Goal: Browse casually: Explore the website without a specific task or goal

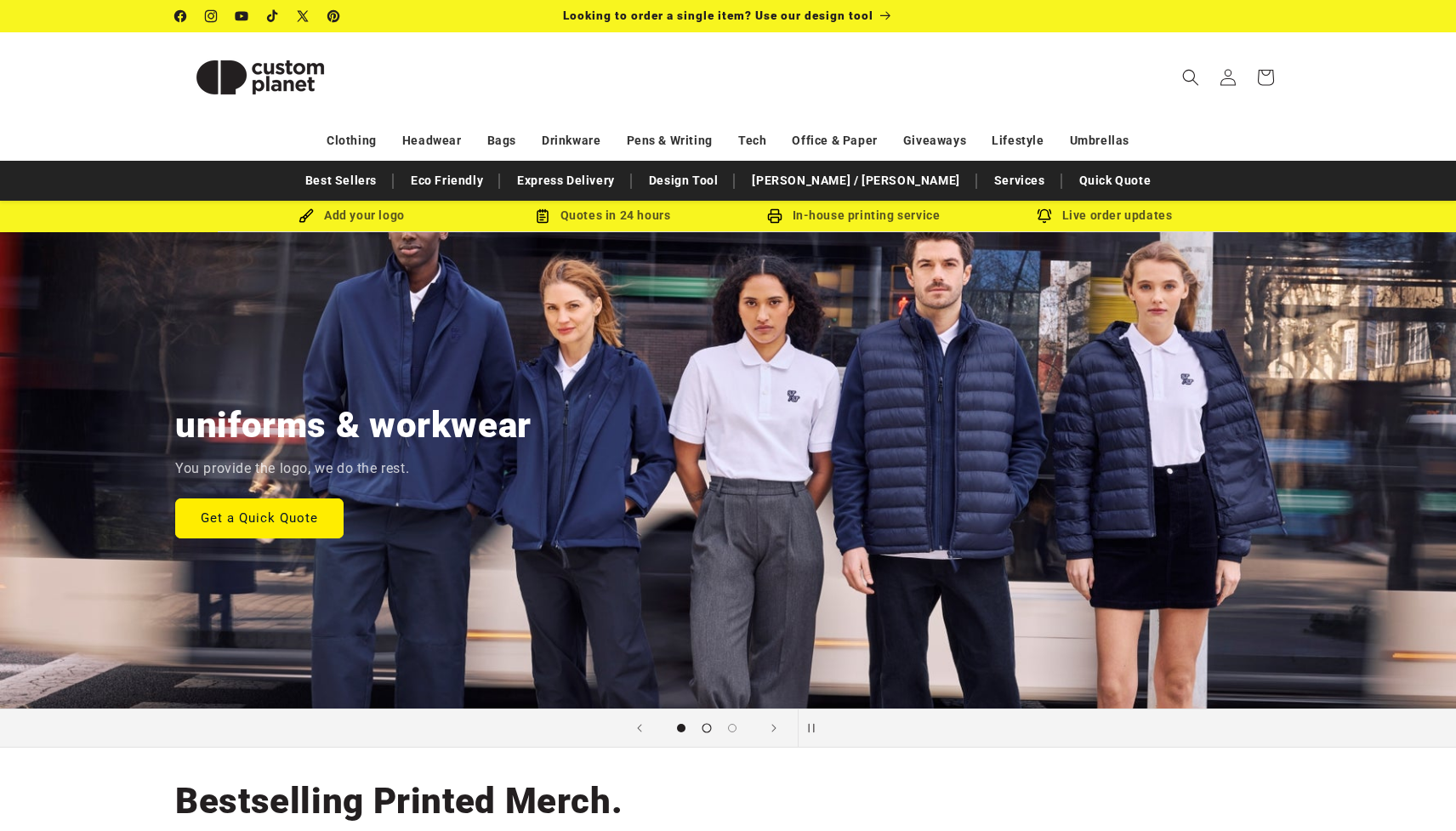
click at [709, 732] on button "Load slide 2 of 3" at bounding box center [707, 728] width 26 height 26
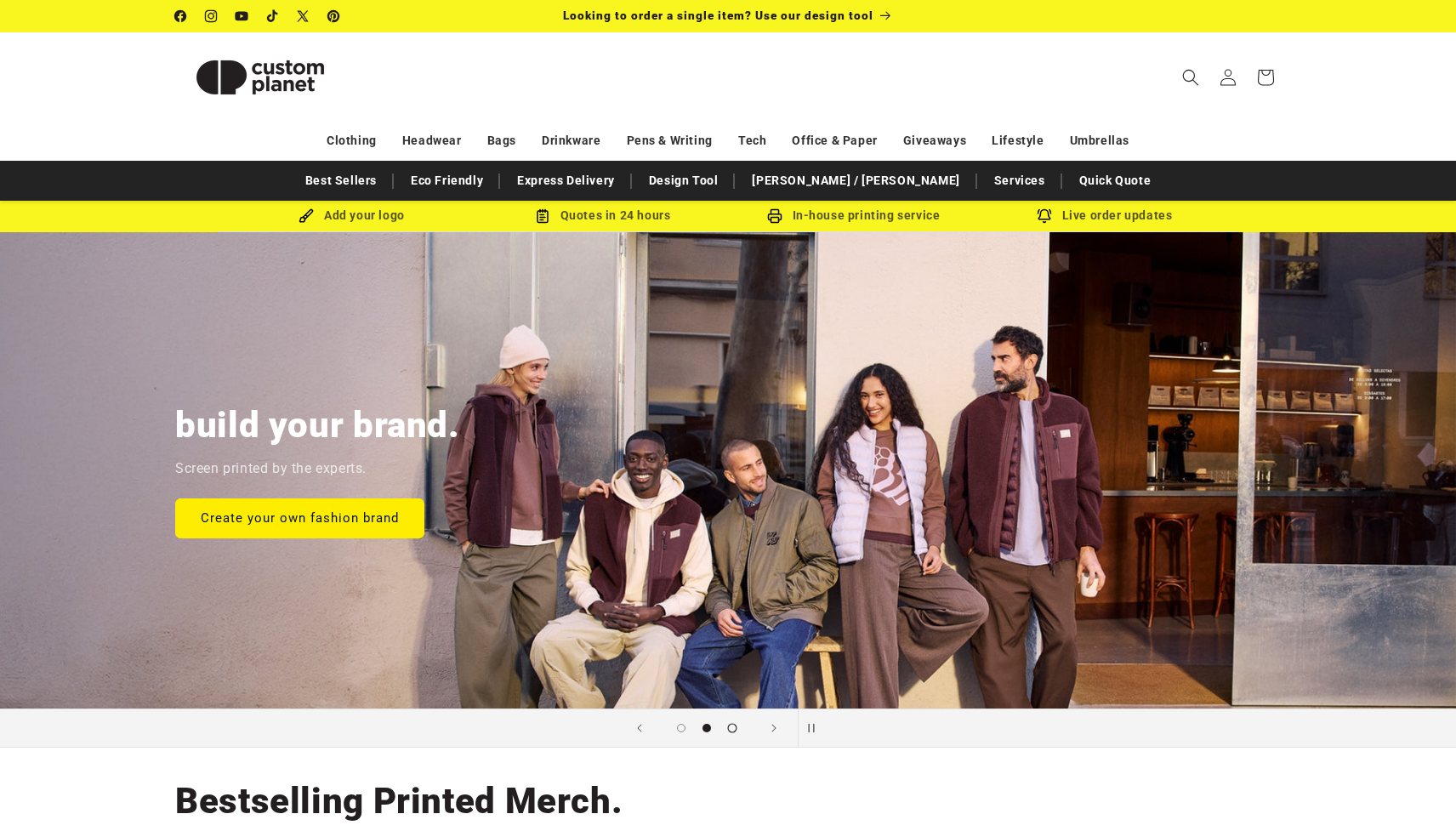
click at [728, 729] on span "Load slide 3 of 3" at bounding box center [733, 727] width 9 height 9
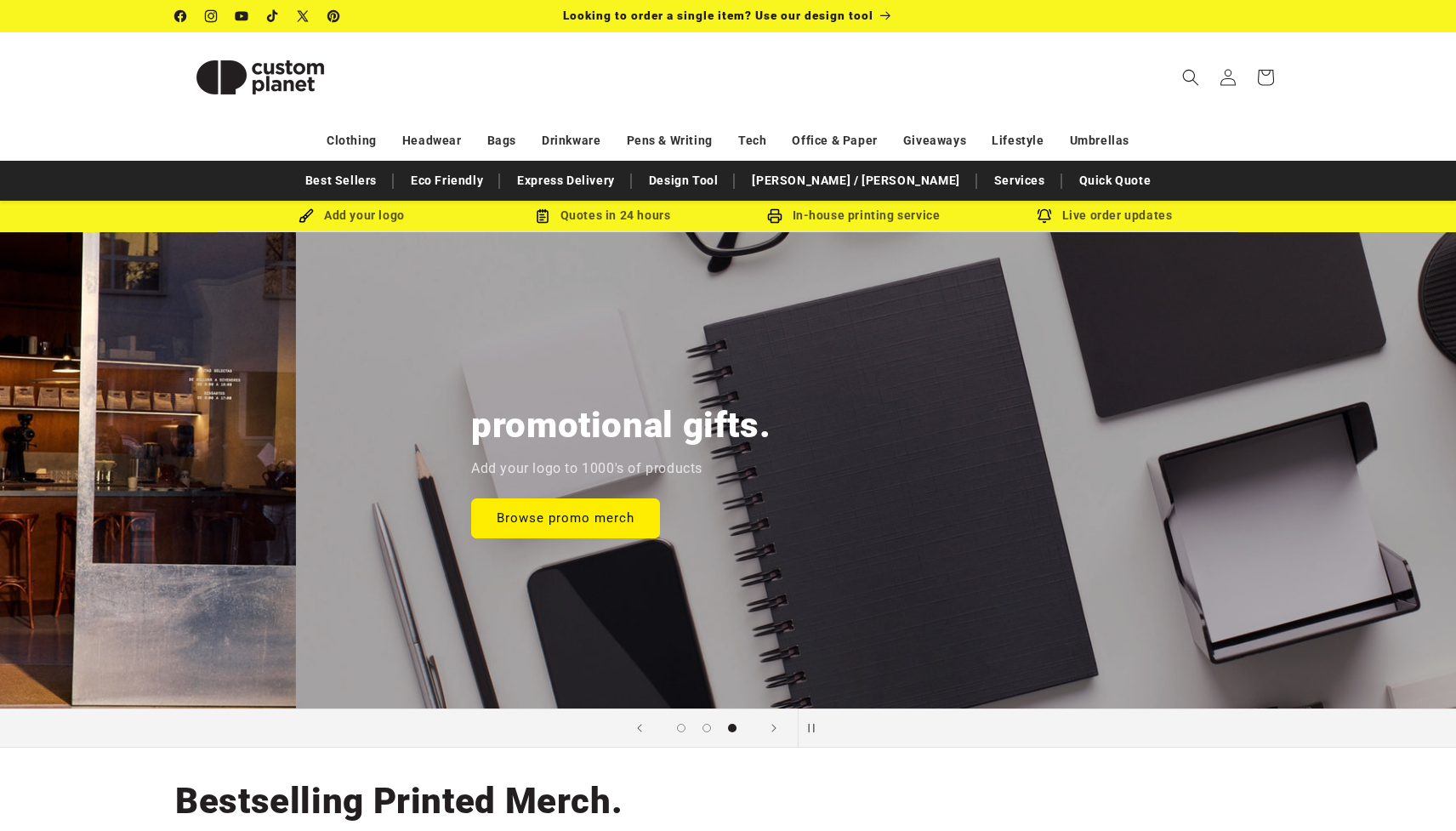
scroll to position [0, 2911]
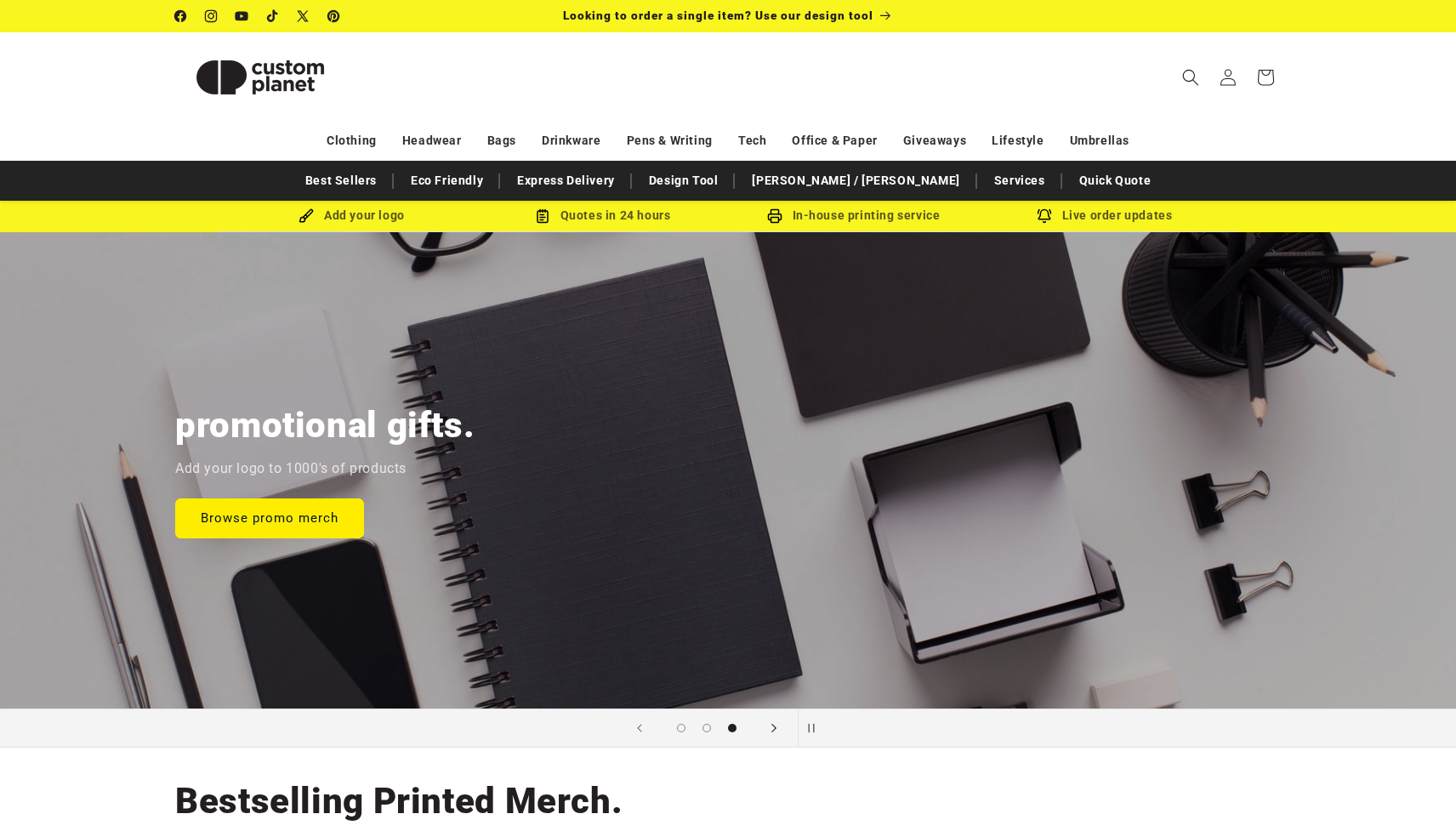
click at [775, 724] on icon "Next slide" at bounding box center [774, 728] width 6 height 19
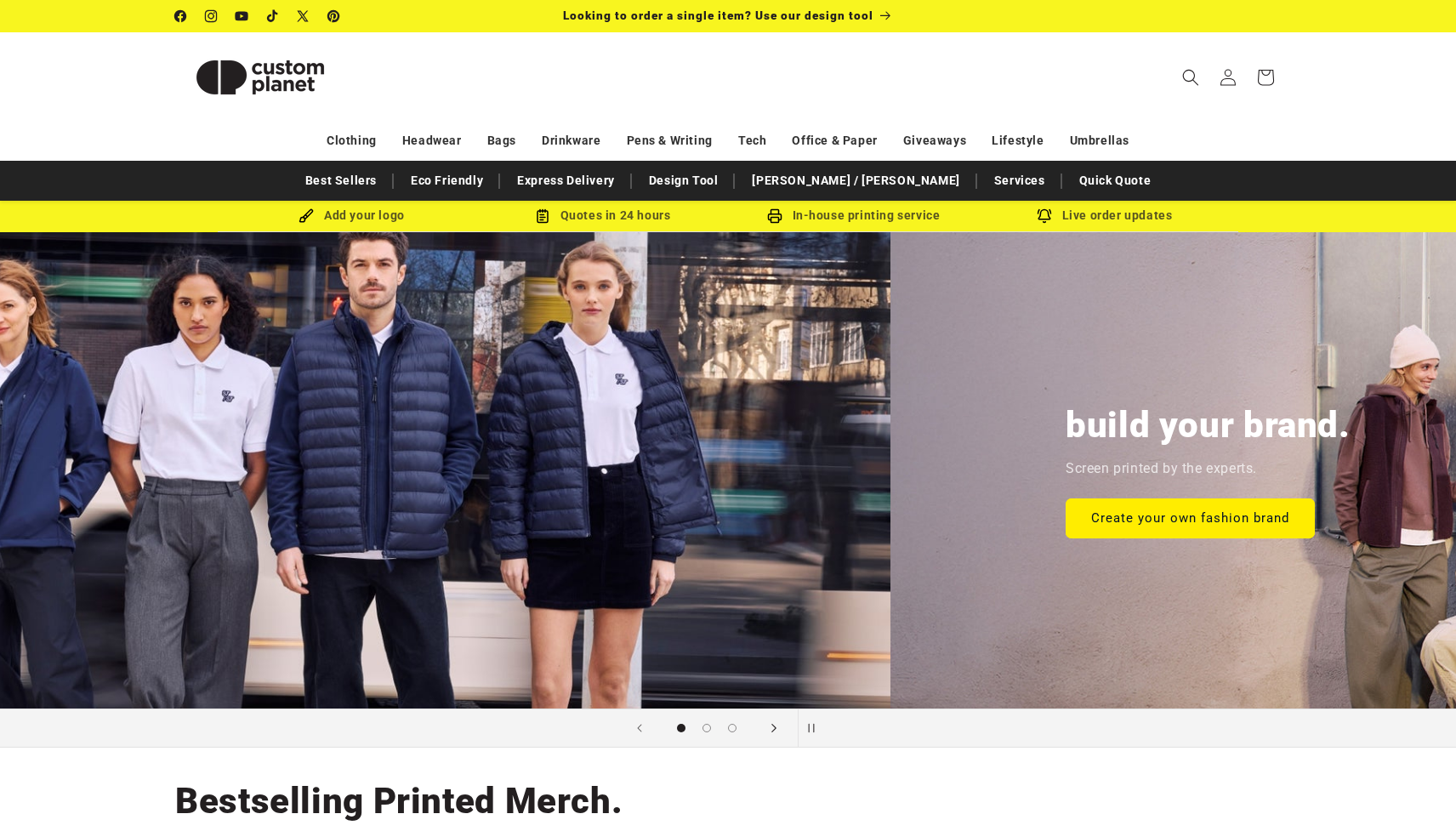
scroll to position [0, 0]
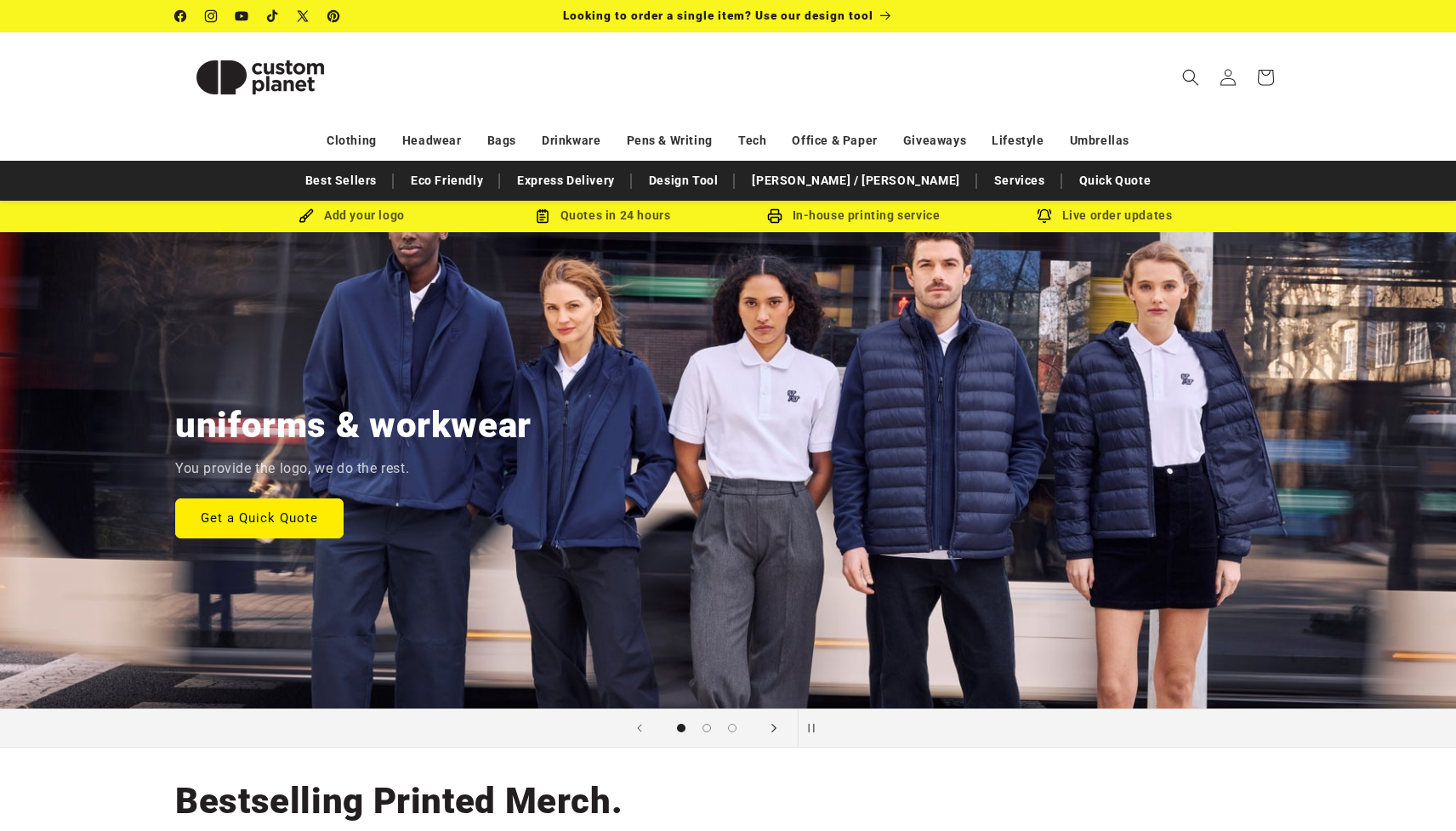
click at [775, 724] on icon "Next slide" at bounding box center [774, 728] width 6 height 19
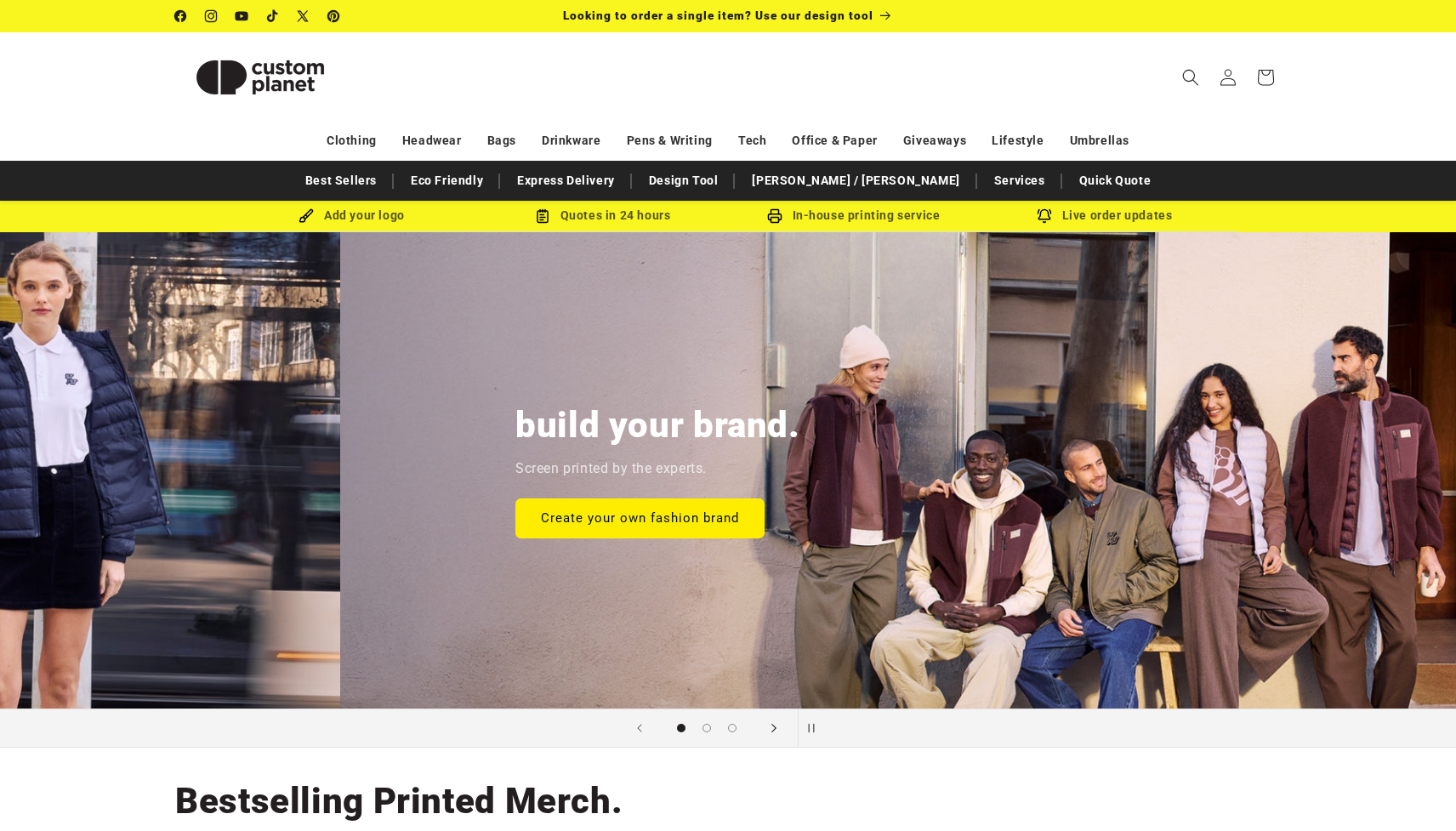
click at [775, 724] on icon "Next slide" at bounding box center [774, 728] width 6 height 19
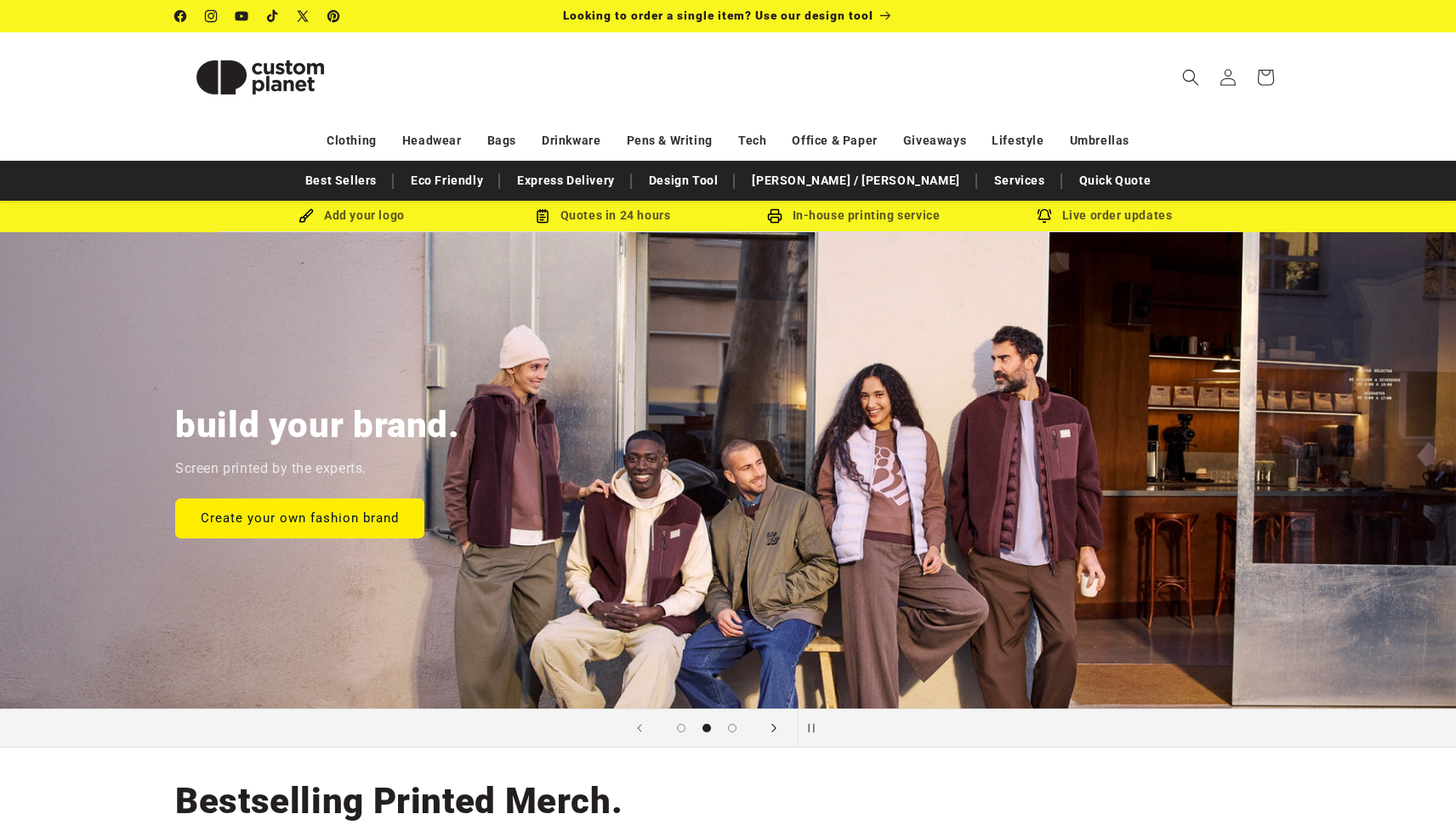
scroll to position [0, 2746]
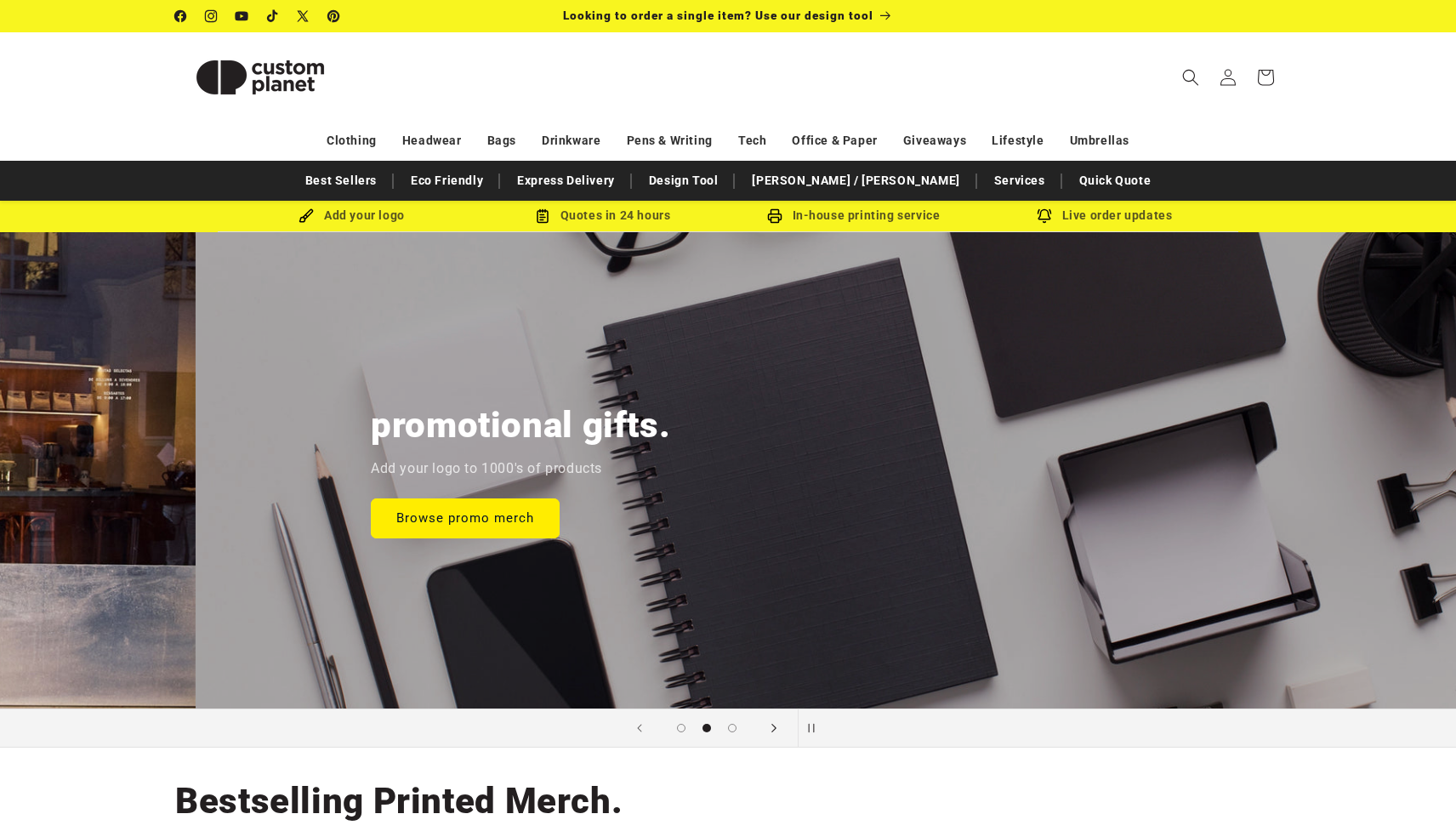
click at [775, 724] on icon "Next slide" at bounding box center [774, 728] width 6 height 19
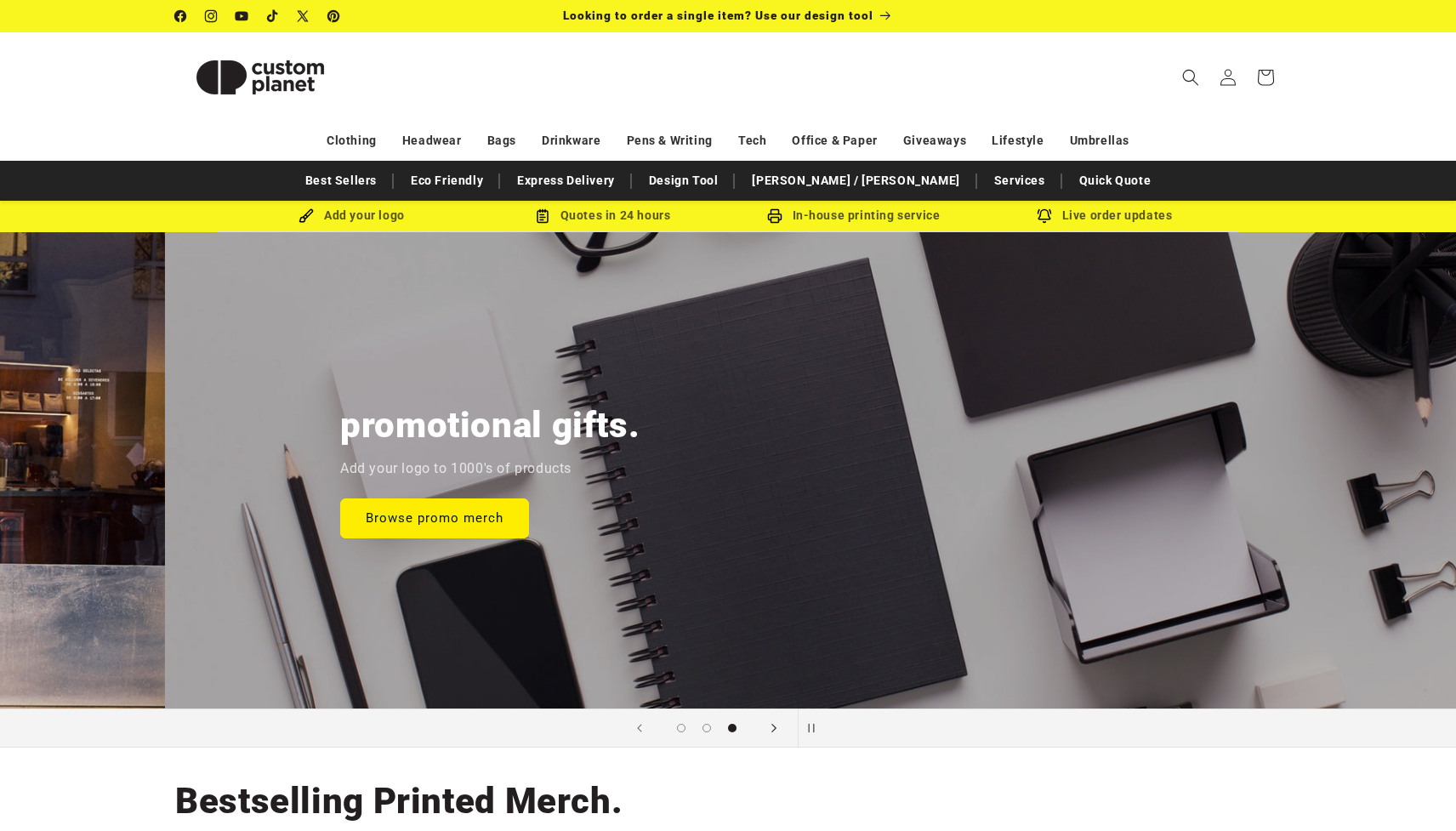
scroll to position [0, 0]
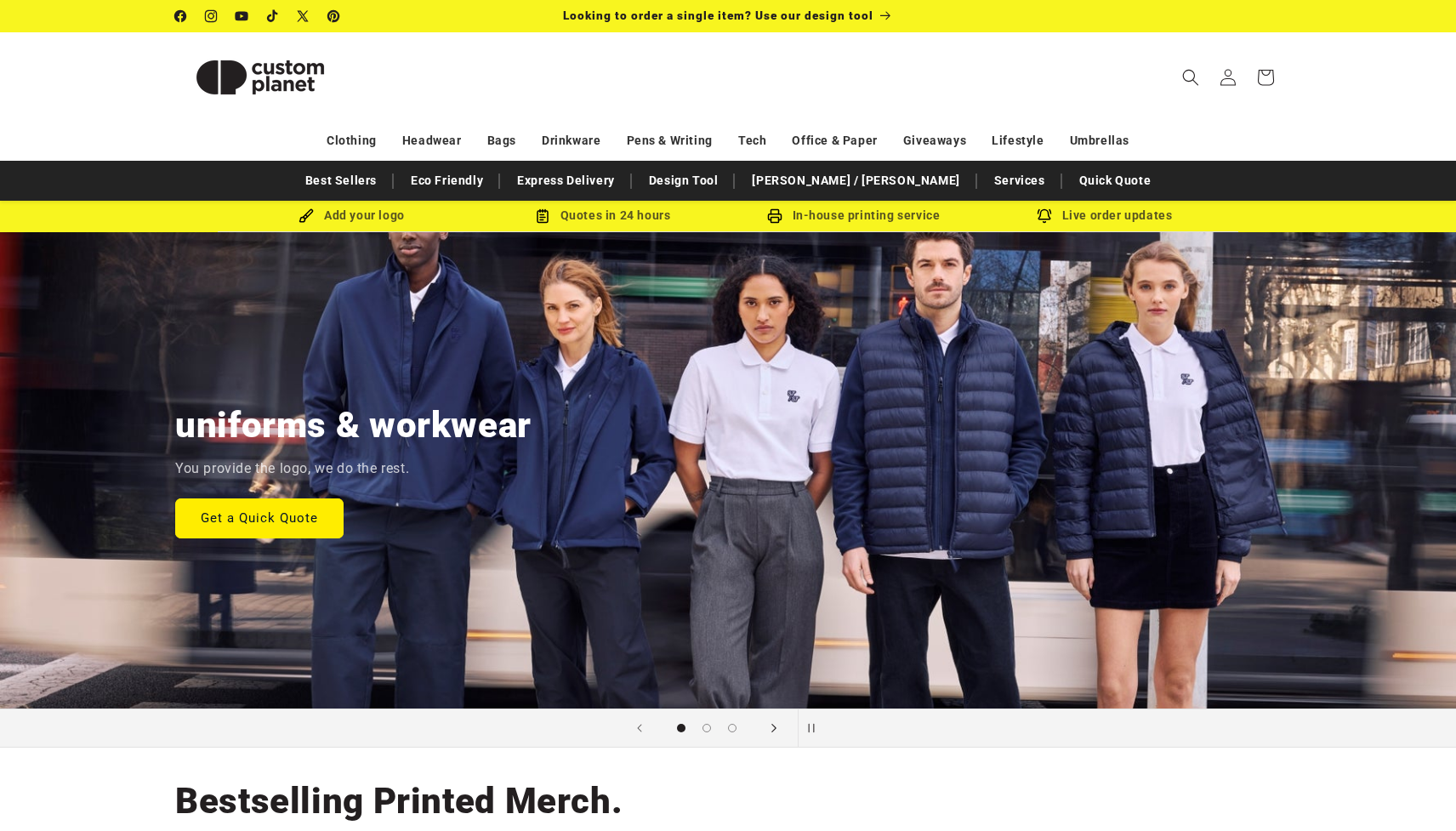
click at [775, 724] on icon "Next slide" at bounding box center [774, 728] width 6 height 19
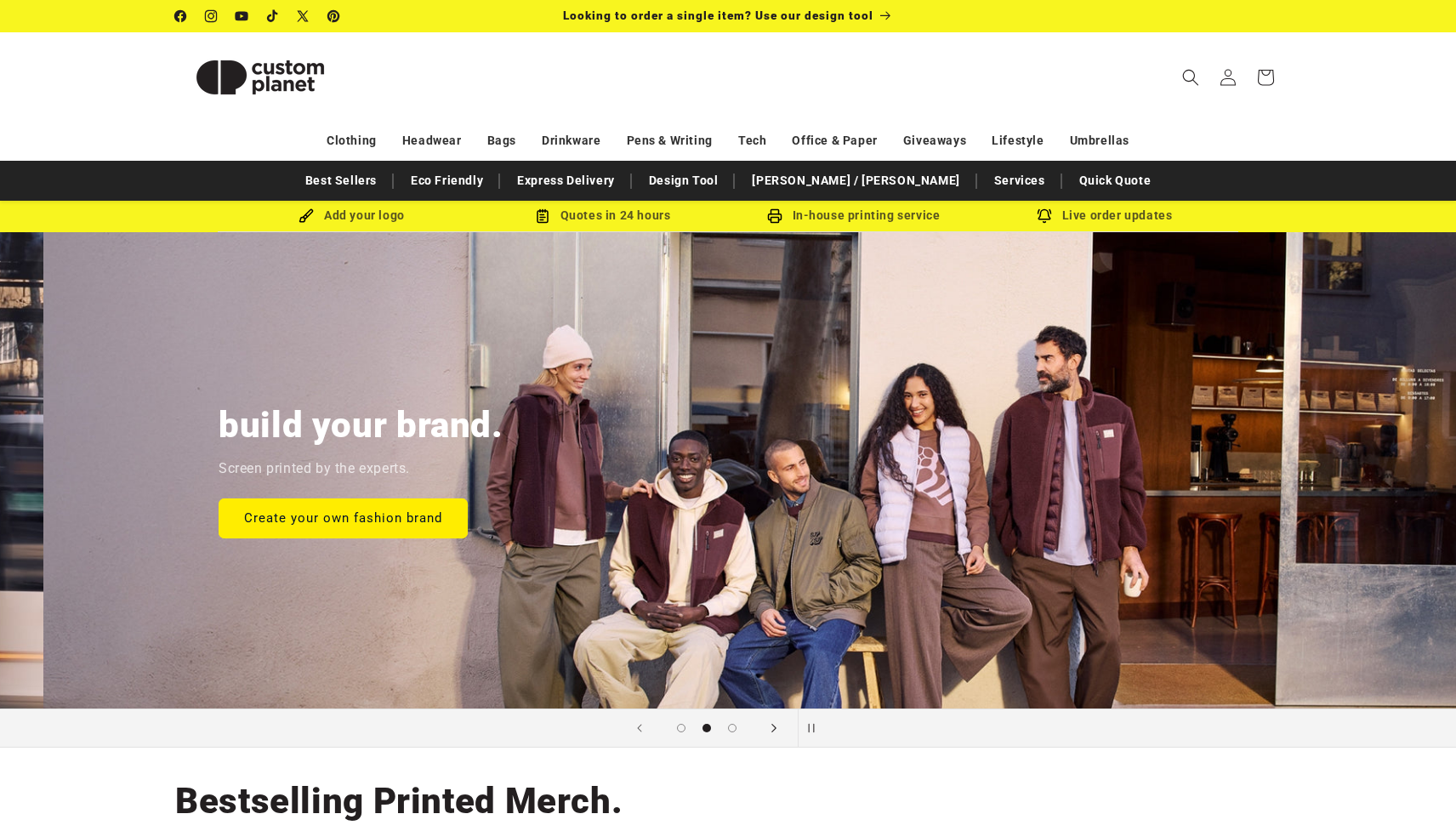
click at [775, 724] on icon "Next slide" at bounding box center [774, 728] width 6 height 19
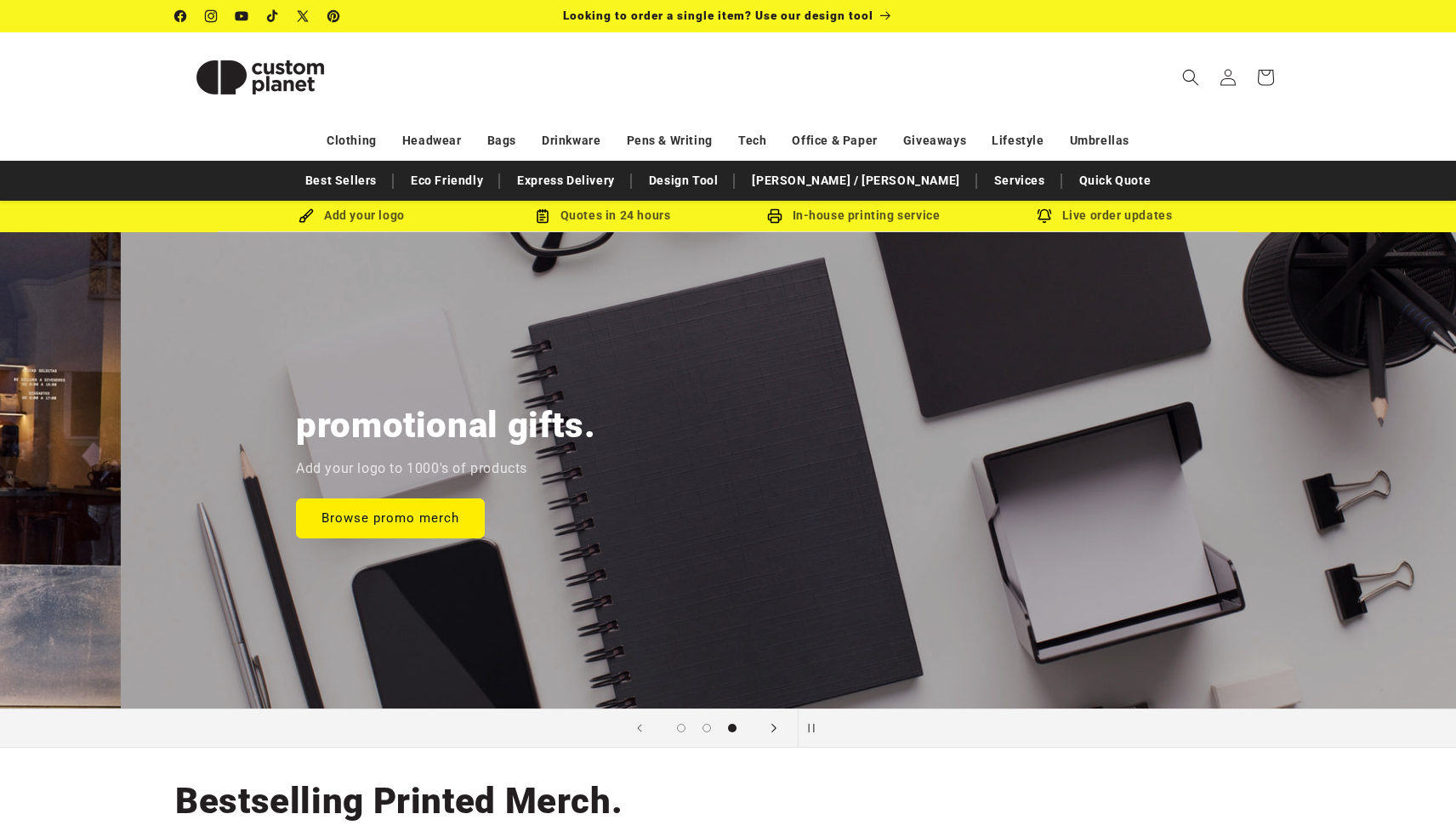
click at [775, 724] on icon "Next slide" at bounding box center [774, 728] width 6 height 19
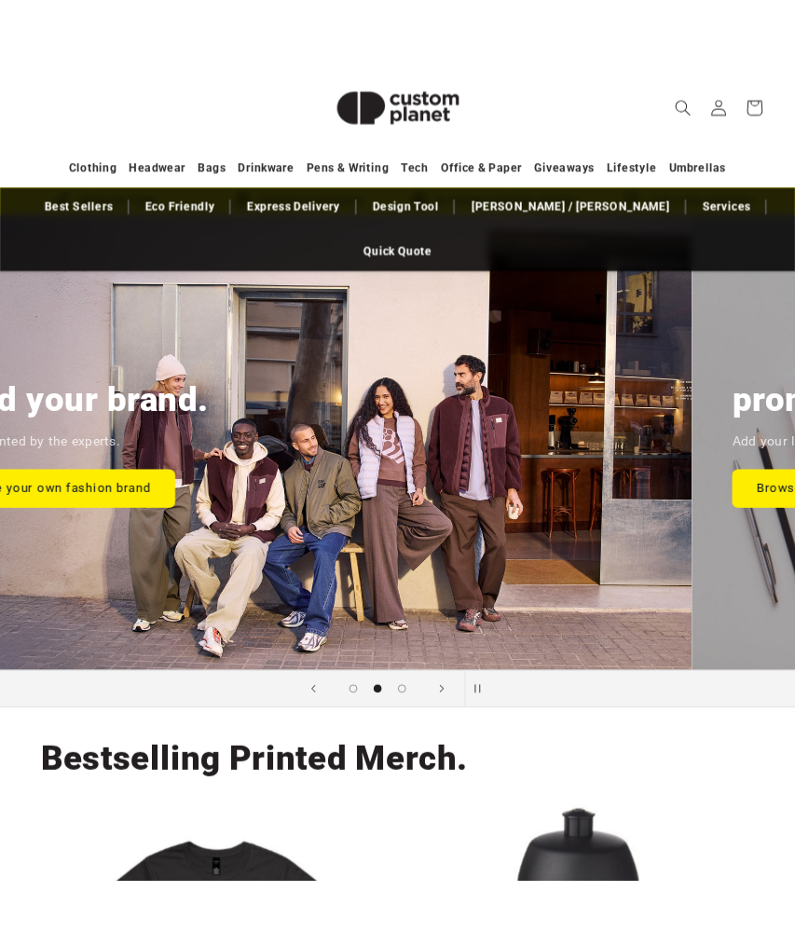
scroll to position [0, 795]
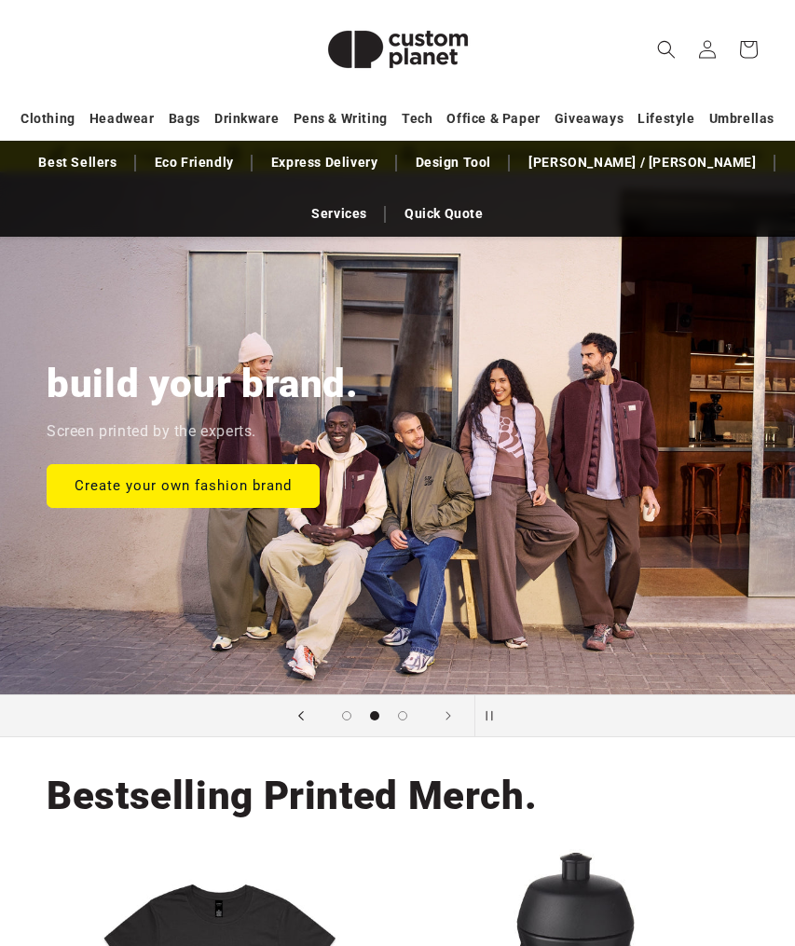
click at [304, 720] on span "Previous slide" at bounding box center [301, 715] width 19 height 19
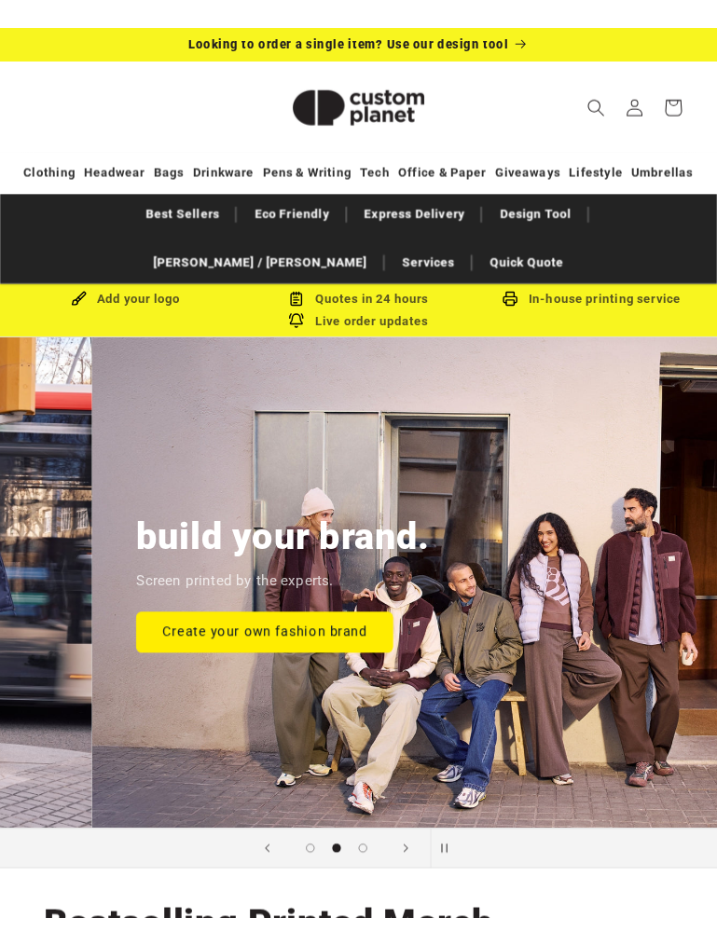
scroll to position [0, 763]
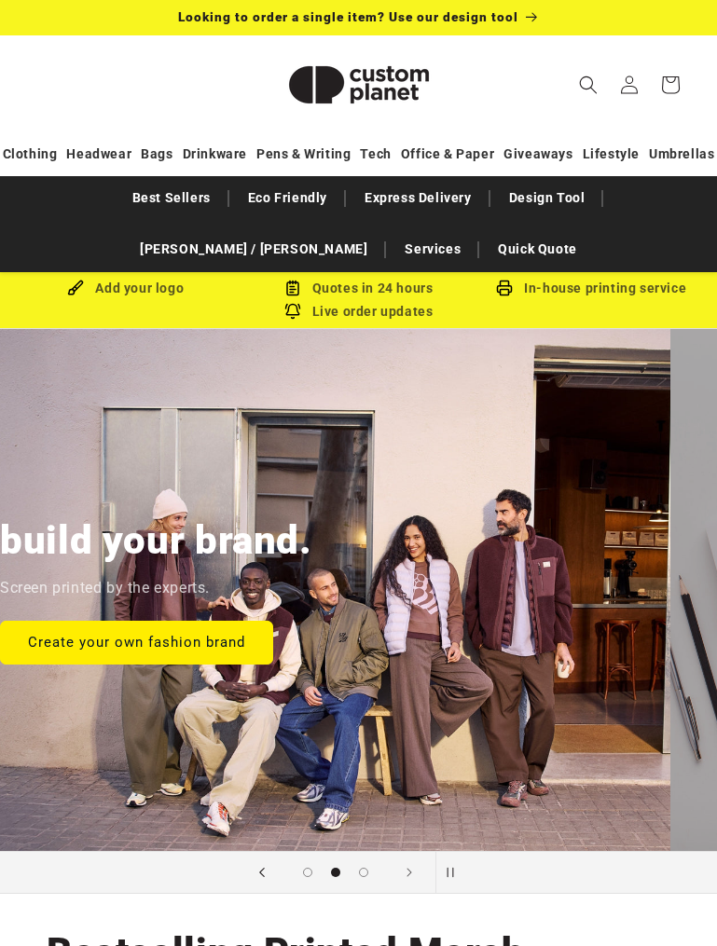
click at [255, 866] on span "Previous slide" at bounding box center [262, 872] width 19 height 19
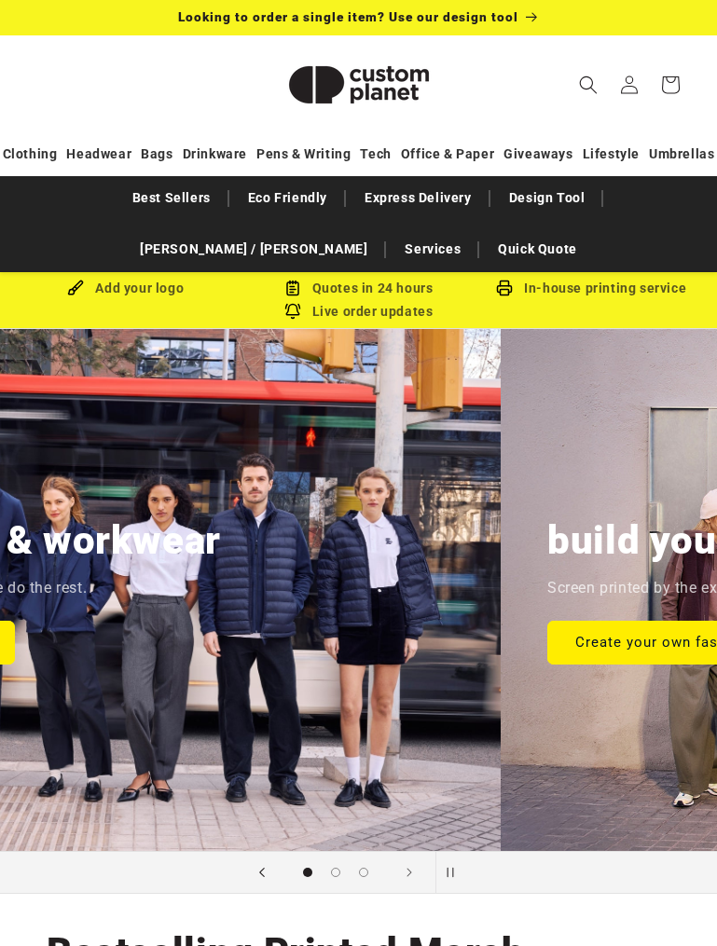
scroll to position [0, 0]
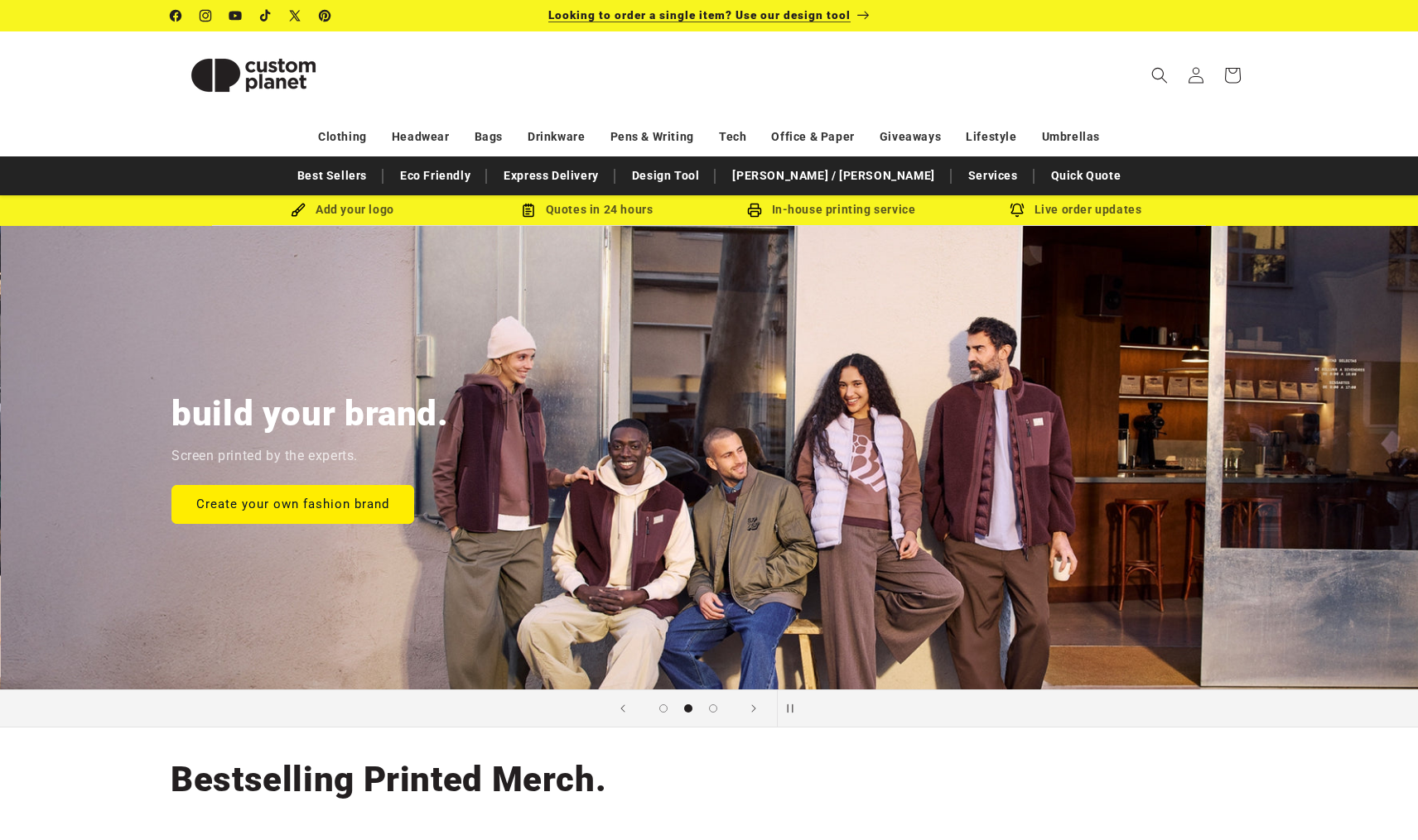
scroll to position [0, 1418]
click at [620, 701] on icon "Previous slide" at bounding box center [623, 709] width 6 height 19
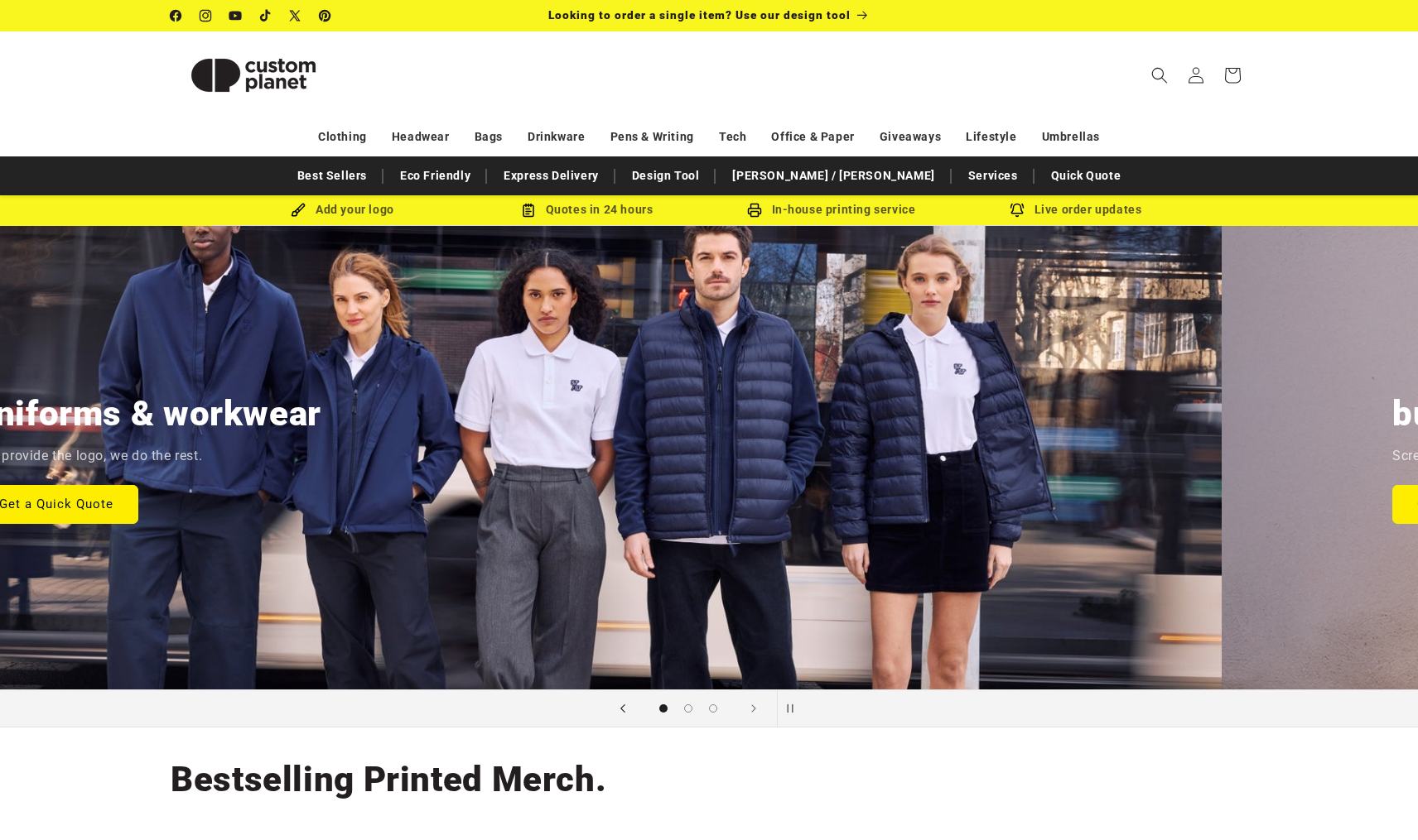
scroll to position [0, 0]
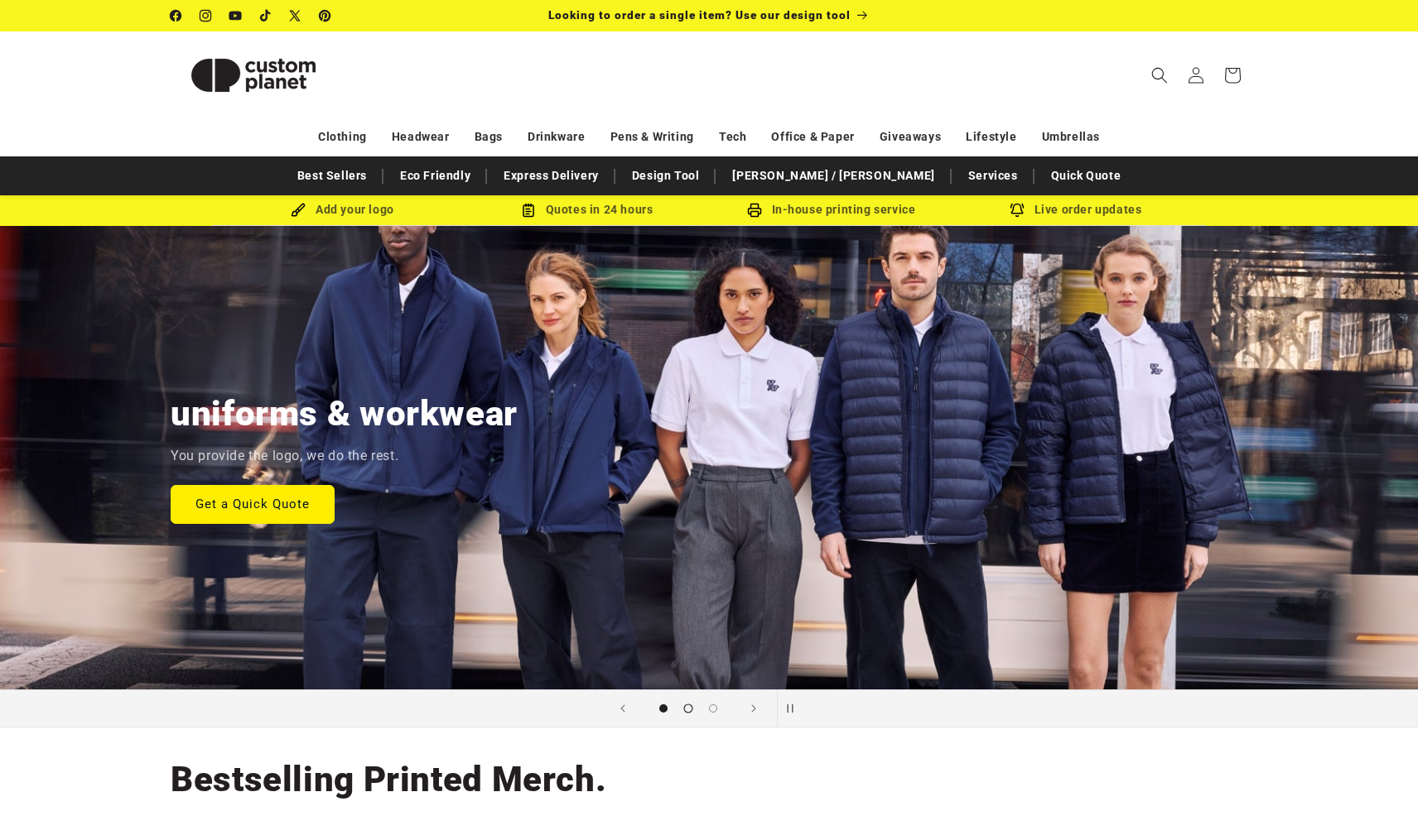
click at [689, 711] on span "Load slide 2 of 3" at bounding box center [689, 708] width 9 height 9
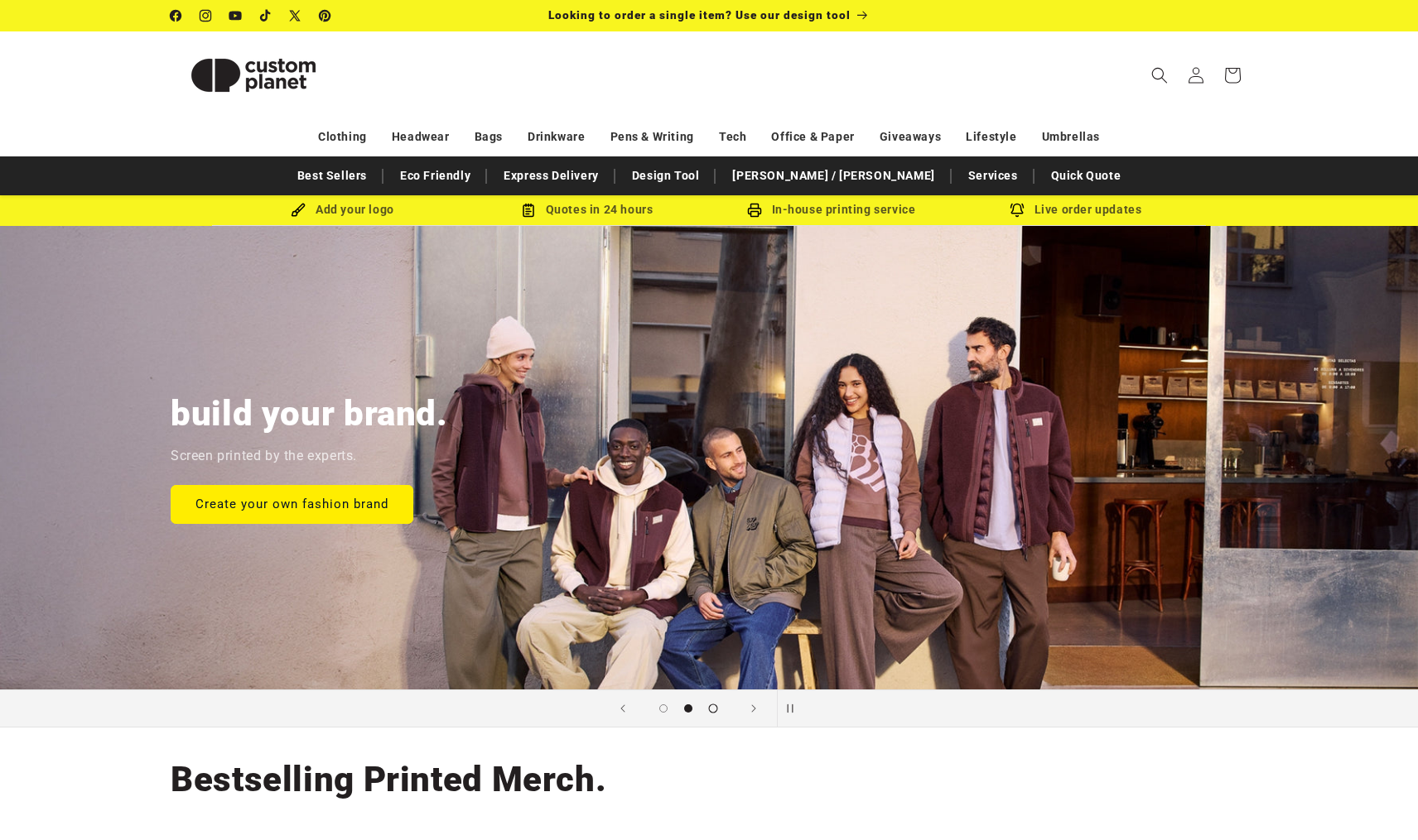
click at [705, 710] on button "Load slide 3 of 3" at bounding box center [713, 709] width 25 height 25
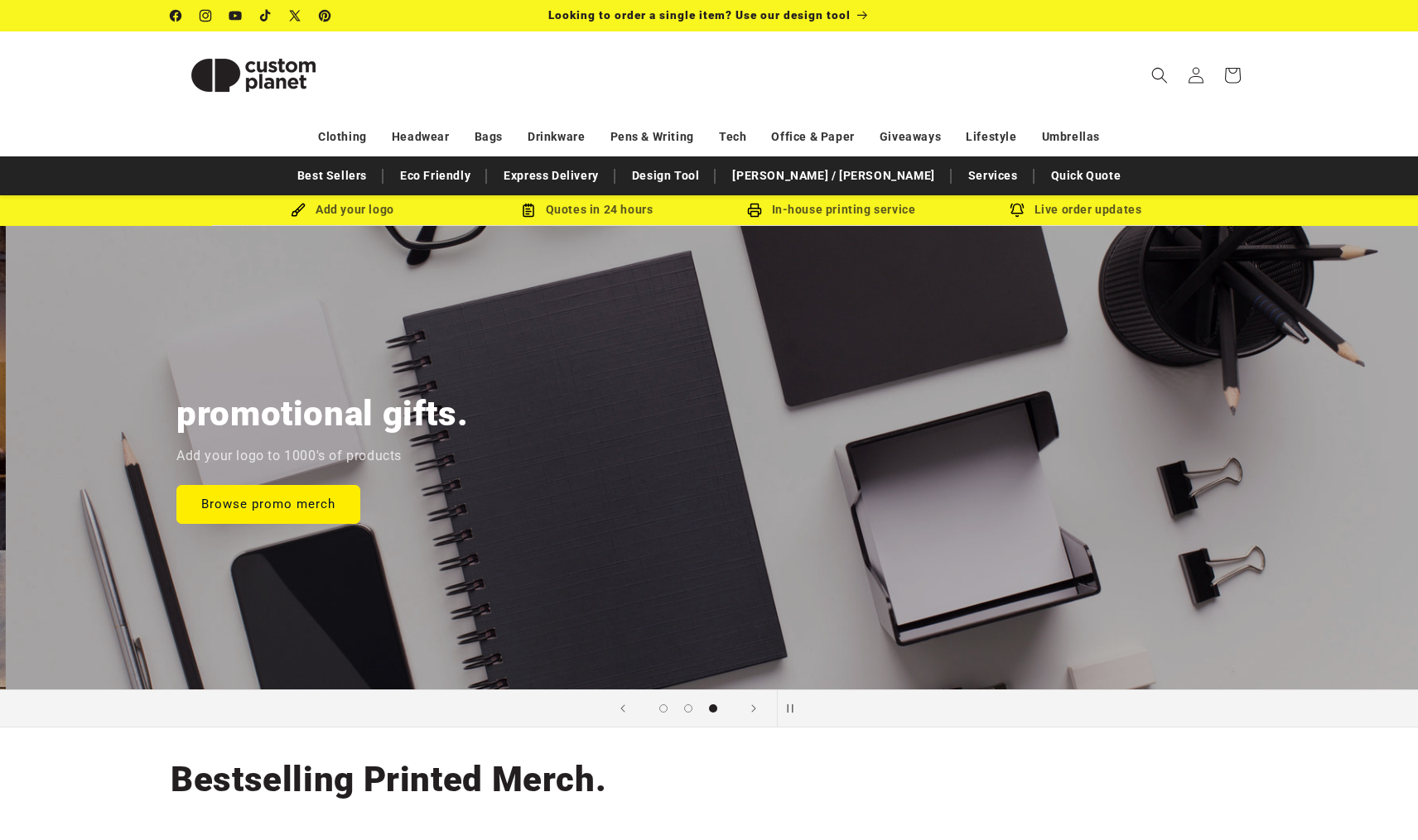
scroll to position [0, 2835]
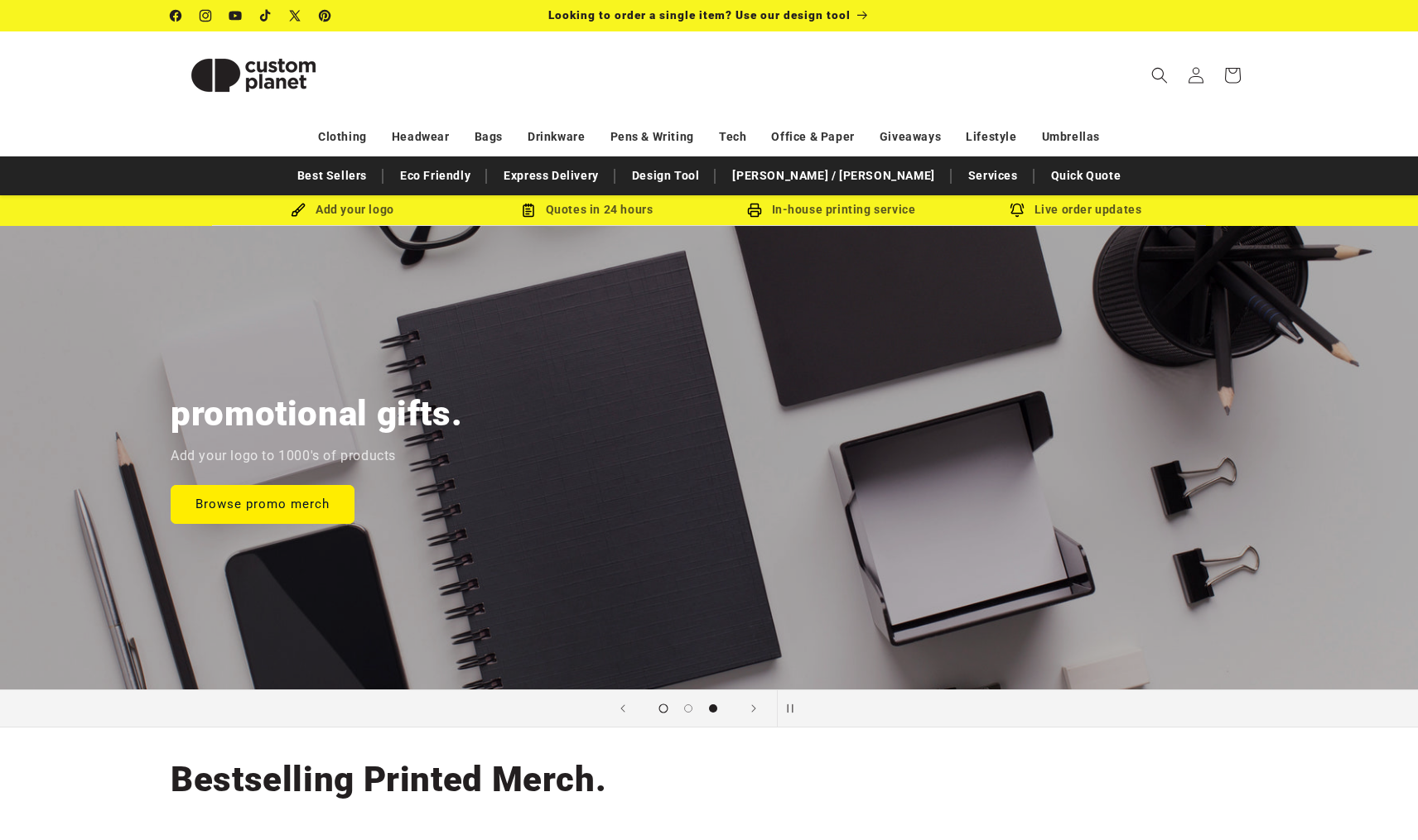
click at [660, 708] on span "Load slide 1 of 3" at bounding box center [664, 708] width 9 height 9
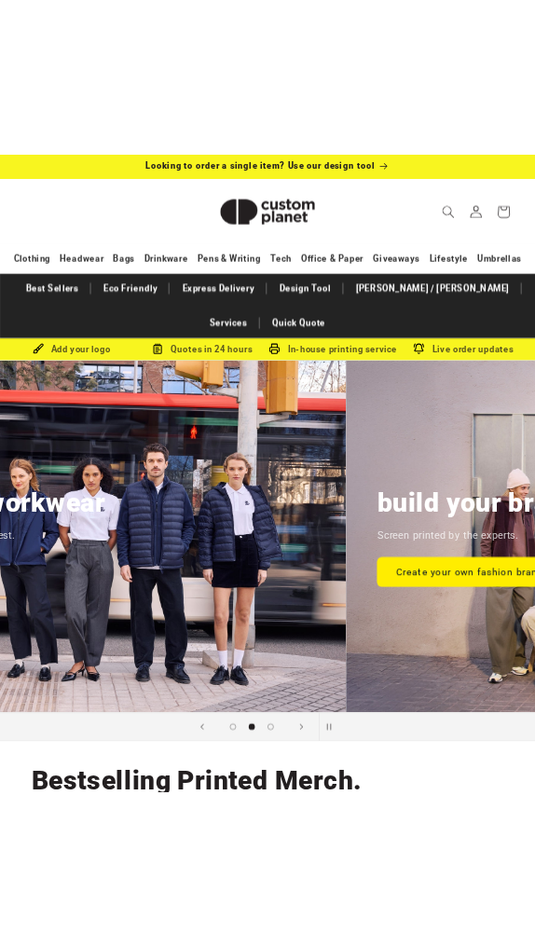
scroll to position [0, 0]
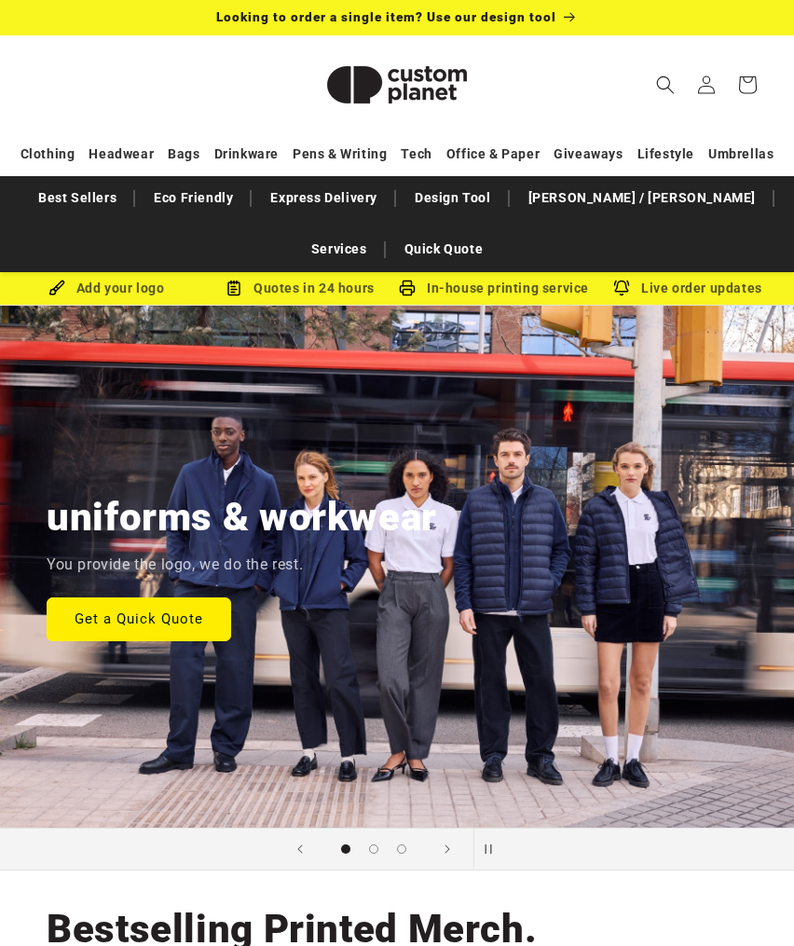
click at [582, 103] on header "Search My Account / Order Progress Cart Clothing Clothing T-shirts" at bounding box center [397, 84] width 794 height 98
